Goal: Find specific page/section: Find specific page/section

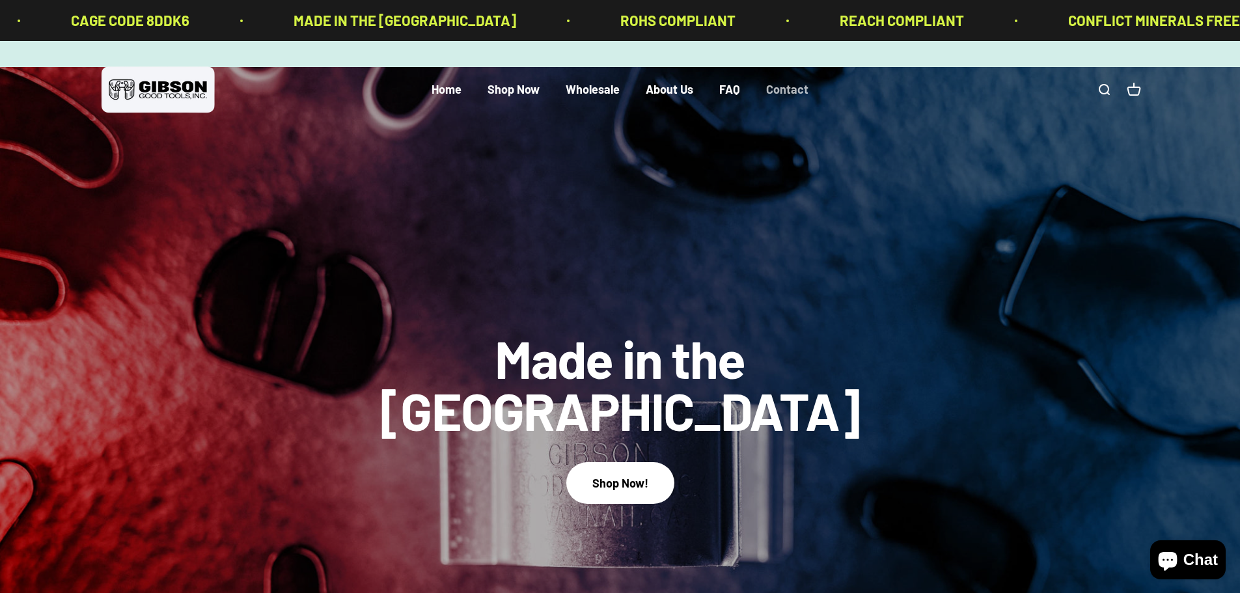
click at [792, 89] on link "Contact" at bounding box center [787, 90] width 42 height 14
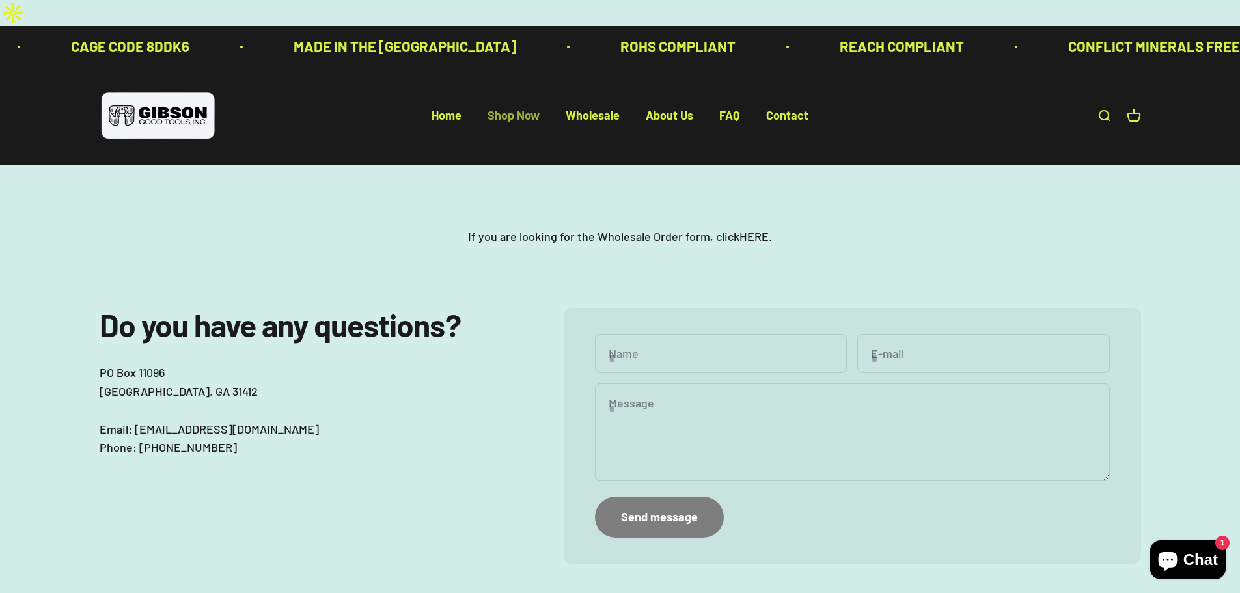
click at [504, 109] on link "Shop Now" at bounding box center [513, 116] width 52 height 14
